Goal: Navigation & Orientation: Find specific page/section

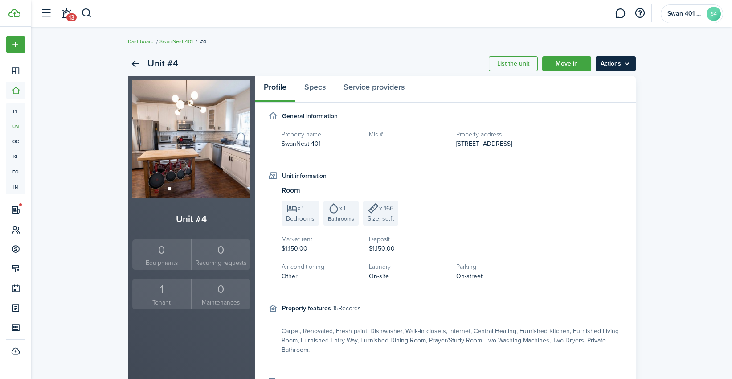
click at [618, 61] on menu-btn "Actions" at bounding box center [616, 63] width 40 height 15
click at [684, 135] on div "Unit #4 List the unit Move in Actions Unit #4 0 Equipments 0 Recurring requests…" at bounding box center [381, 374] width 701 height 655
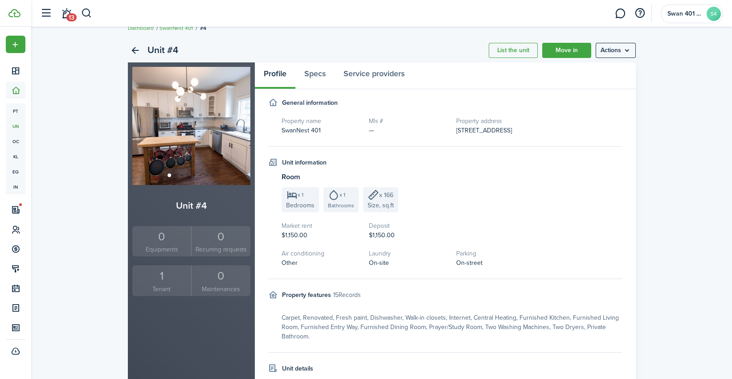
scroll to position [12, 0]
click at [221, 287] on small "Maintenances" at bounding box center [221, 289] width 54 height 9
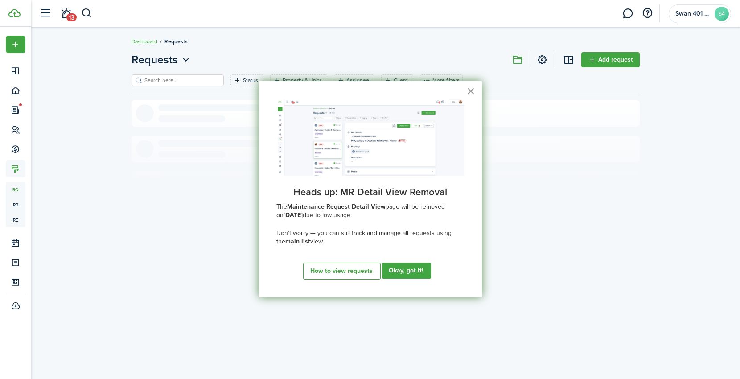
click at [471, 92] on button "×" at bounding box center [470, 91] width 8 height 14
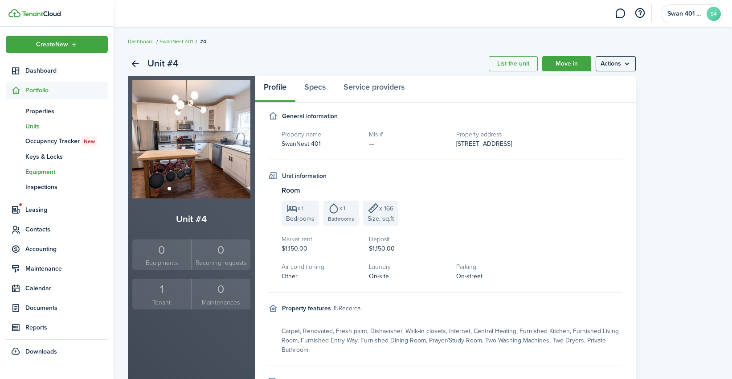
click at [53, 171] on span "Equipment" at bounding box center [66, 171] width 82 height 9
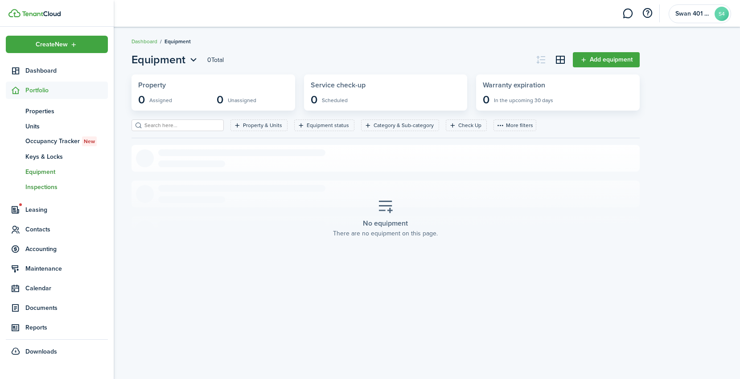
click at [42, 187] on span "Inspections" at bounding box center [66, 186] width 82 height 9
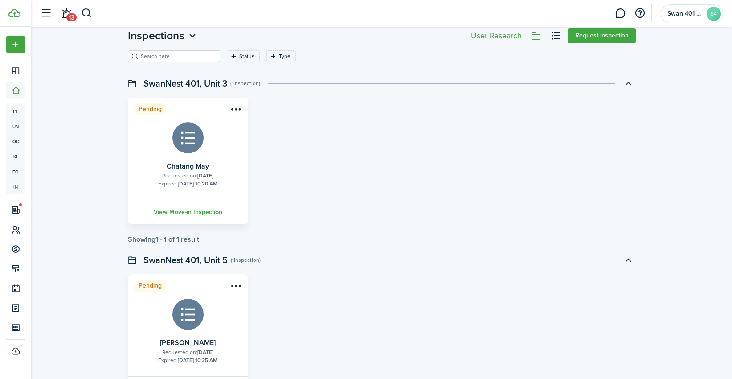
scroll to position [23, 0]
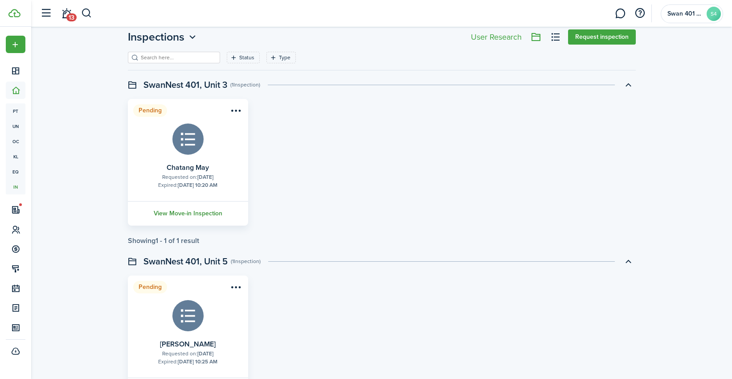
click at [192, 211] on link "View Move-in Inspection" at bounding box center [188, 213] width 123 height 25
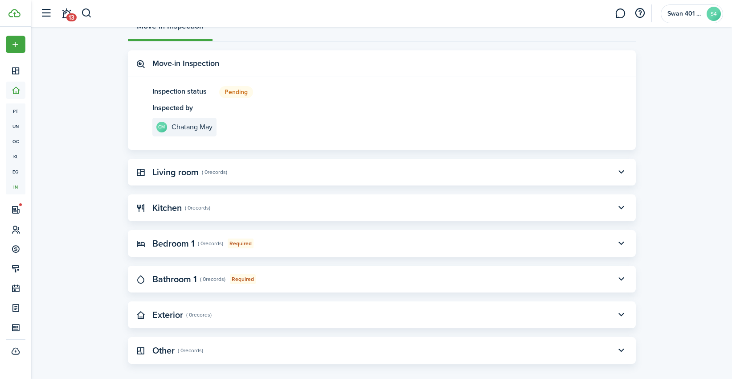
scroll to position [349, 0]
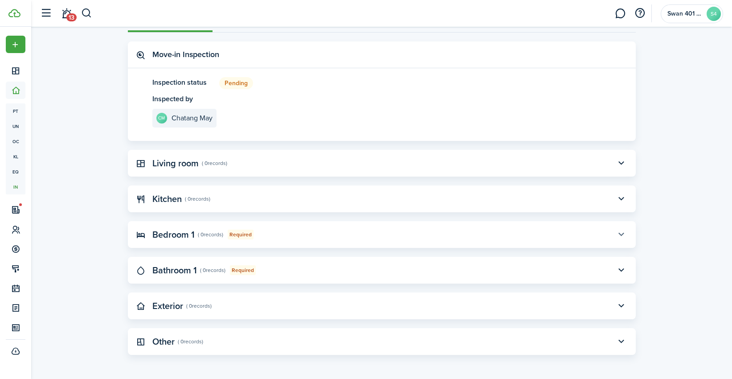
click at [621, 233] on button "button" at bounding box center [621, 234] width 15 height 15
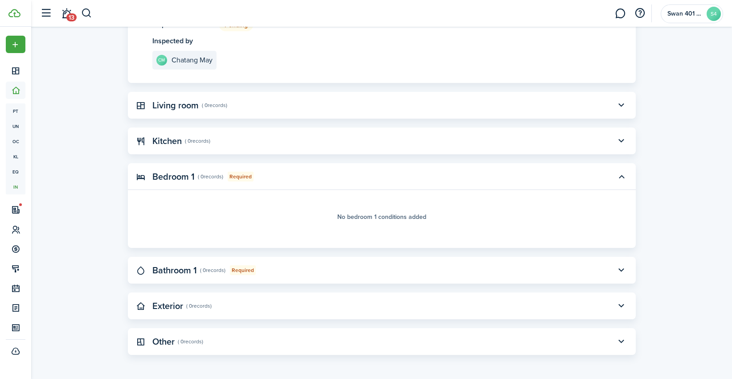
scroll to position [407, 0]
click at [625, 269] on button "button" at bounding box center [621, 269] width 15 height 15
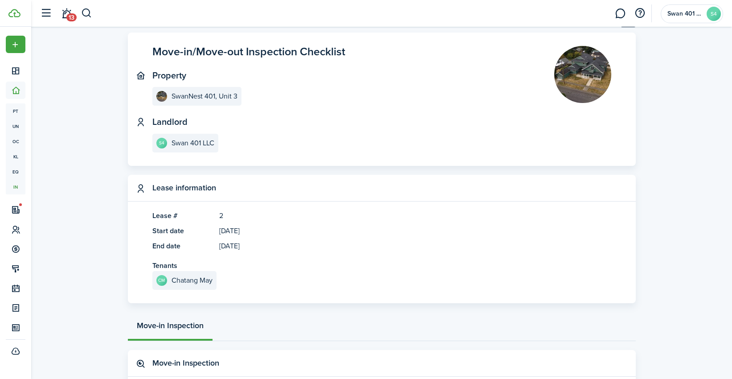
scroll to position [0, 0]
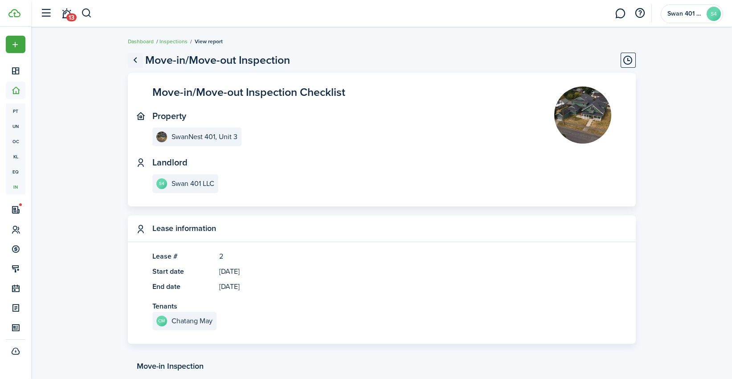
click at [135, 60] on link "Go back" at bounding box center [135, 60] width 15 height 15
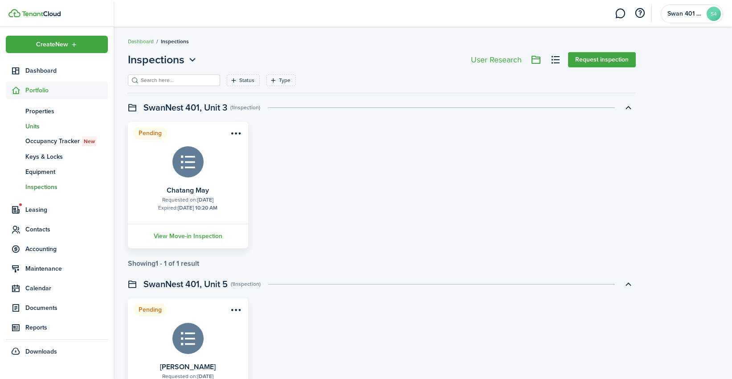
click at [35, 126] on span "Units" at bounding box center [66, 126] width 82 height 9
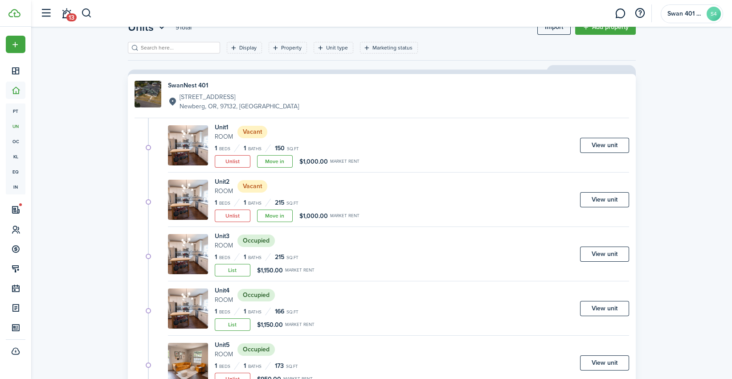
scroll to position [33, 0]
click at [618, 254] on link "View unit" at bounding box center [604, 253] width 49 height 15
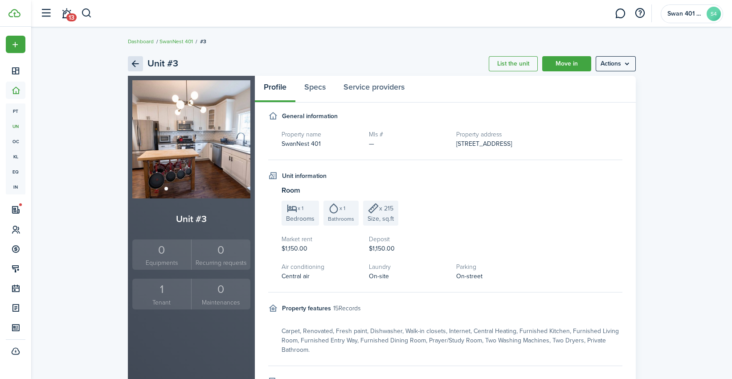
click at [132, 65] on link "Back" at bounding box center [135, 63] width 15 height 15
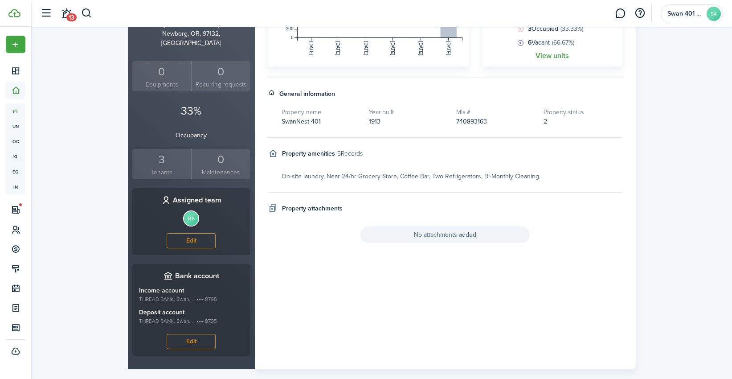
scroll to position [217, 0]
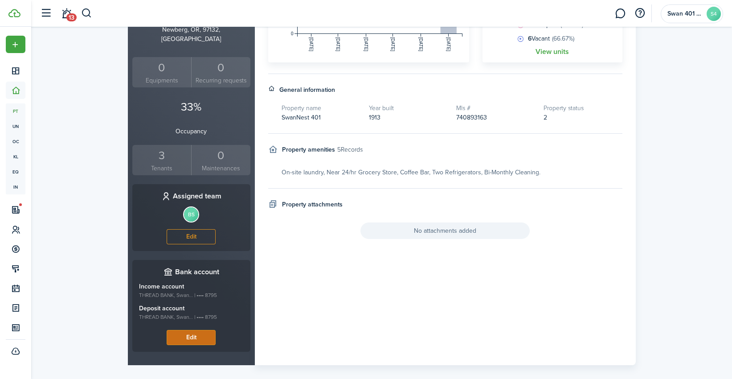
click at [198, 330] on button "Edit" at bounding box center [191, 337] width 49 height 15
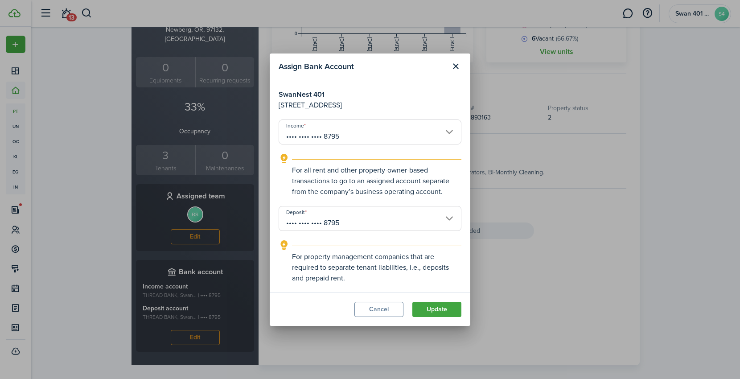
click at [444, 214] on input "•••• •••• •••• 8795" at bounding box center [369, 218] width 183 height 25
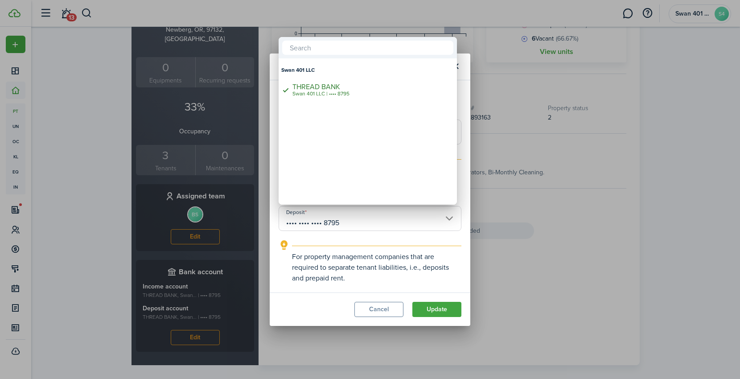
click at [348, 274] on div at bounding box center [370, 189] width 882 height 521
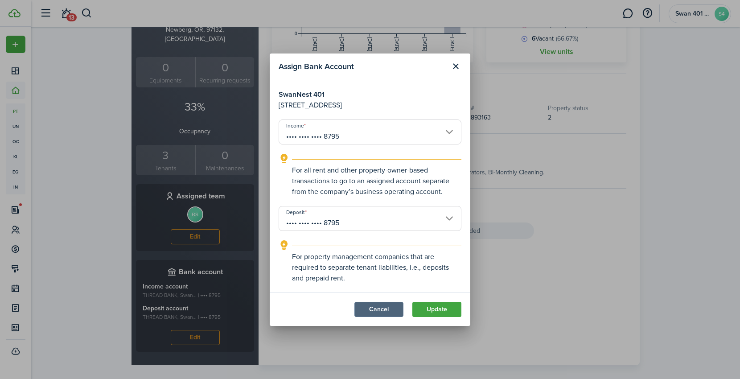
click at [375, 306] on button "Cancel" at bounding box center [378, 309] width 49 height 15
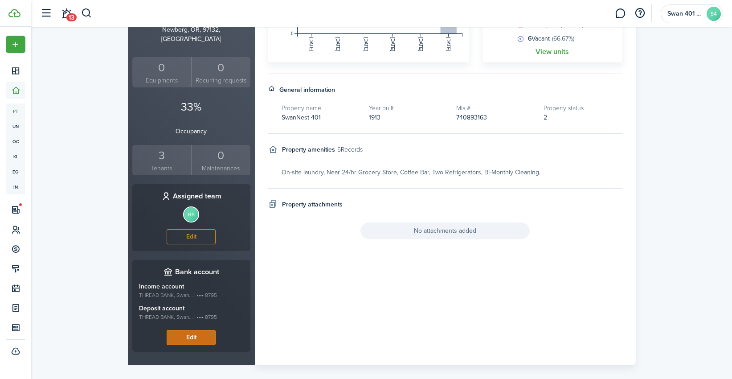
click at [185, 330] on button "Edit" at bounding box center [191, 337] width 49 height 15
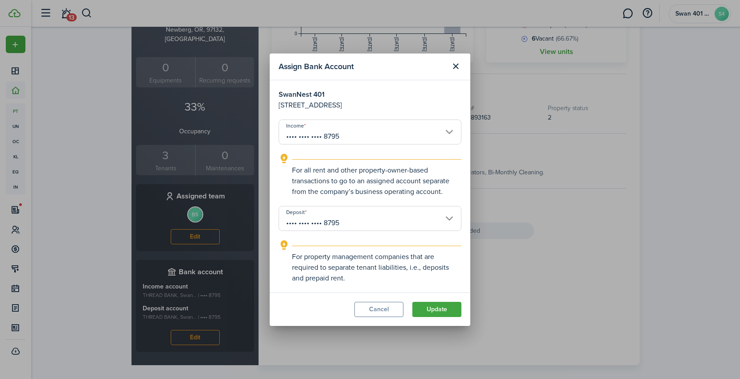
click at [427, 223] on input "•••• •••• •••• 8795" at bounding box center [369, 218] width 183 height 25
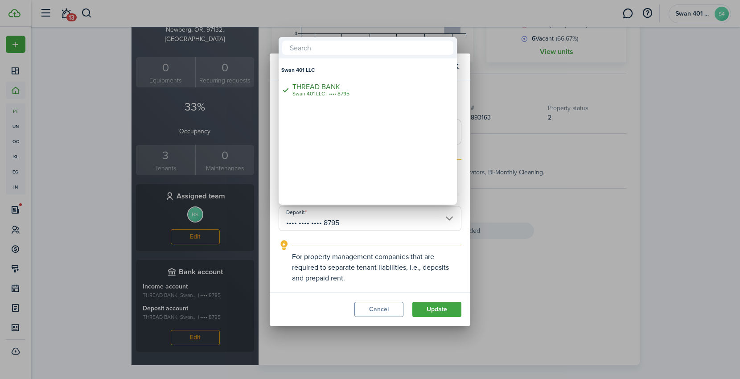
click at [356, 266] on div at bounding box center [370, 189] width 882 height 521
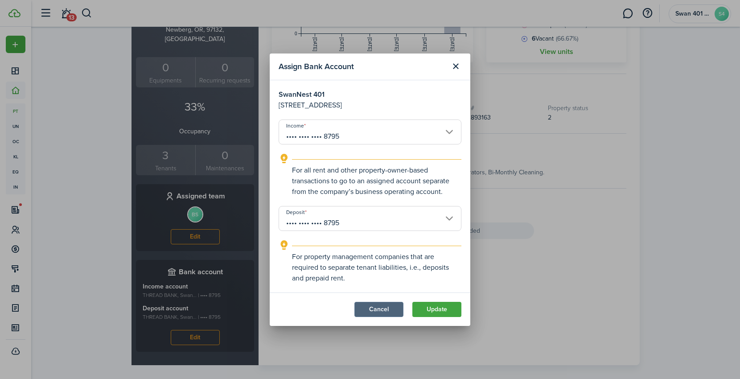
click at [375, 308] on button "Cancel" at bounding box center [378, 309] width 49 height 15
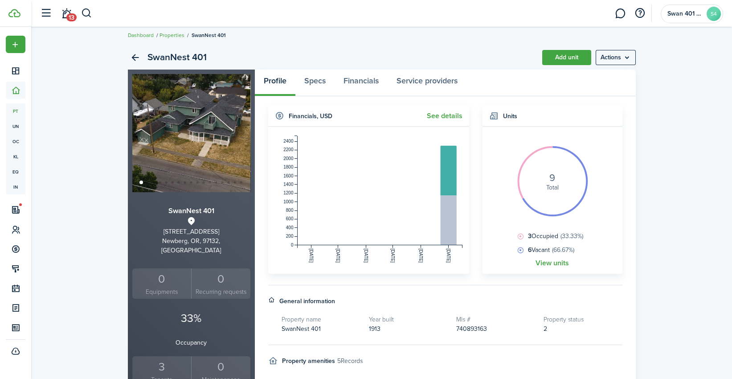
scroll to position [0, 0]
